Goal: Find contact information: Find contact information

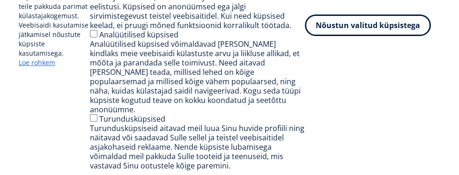
scroll to position [248, 0]
click at [363, 34] on button "Nõustun valitud küpsistega" at bounding box center [368, 26] width 126 height 22
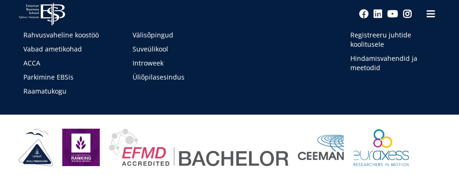
scroll to position [783, 0]
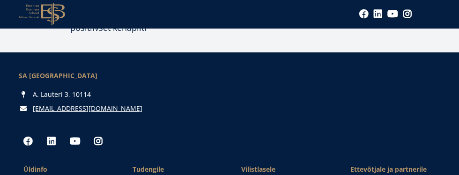
scroll to position [1268, 0]
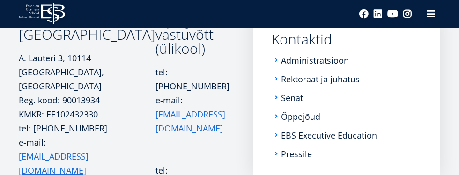
scroll to position [158, 0]
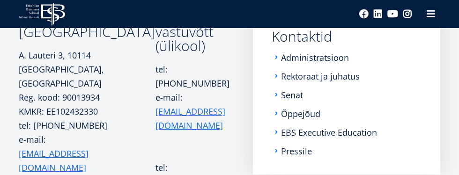
click at [335, 79] on link "Rektoraat ja juhatus" at bounding box center [320, 76] width 79 height 9
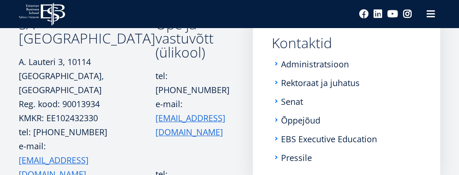
scroll to position [154, 0]
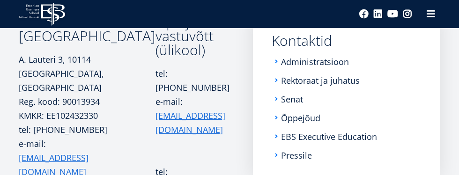
click at [340, 77] on link "Rektoraat ja juhatus" at bounding box center [320, 80] width 79 height 9
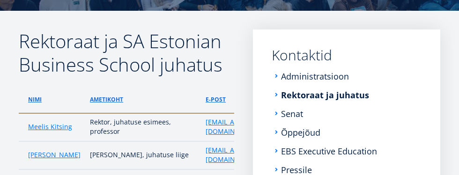
scroll to position [142, 0]
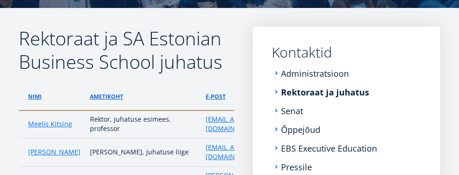
click at [310, 130] on link "Õppejõud" at bounding box center [300, 129] width 39 height 9
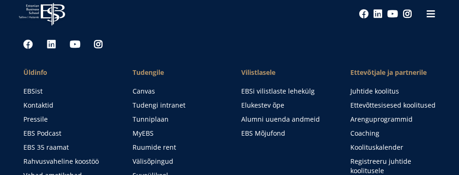
scroll to position [783, 0]
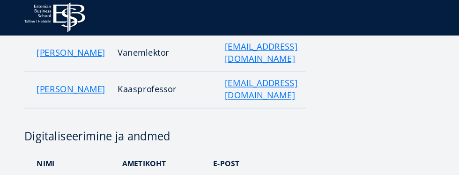
scroll to position [2160, 0]
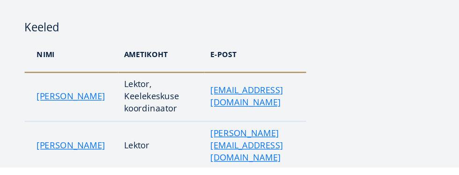
scroll to position [2489, 0]
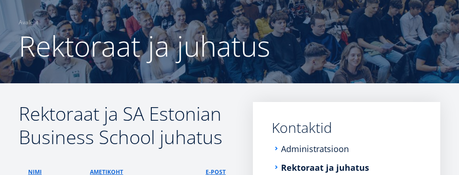
scroll to position [81, 0]
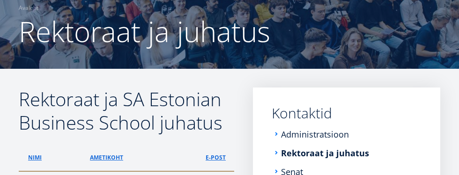
click at [306, 120] on link "Kontaktid" at bounding box center [347, 113] width 150 height 14
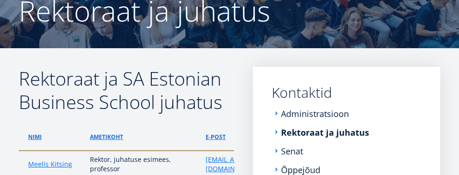
scroll to position [116, 0]
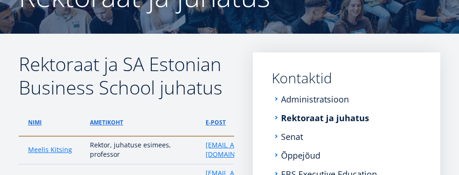
click at [314, 102] on link "Administratsioon" at bounding box center [315, 99] width 68 height 9
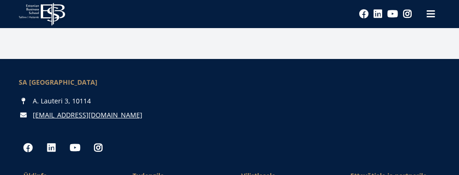
scroll to position [2669, 0]
